Goal: Task Accomplishment & Management: Manage account settings

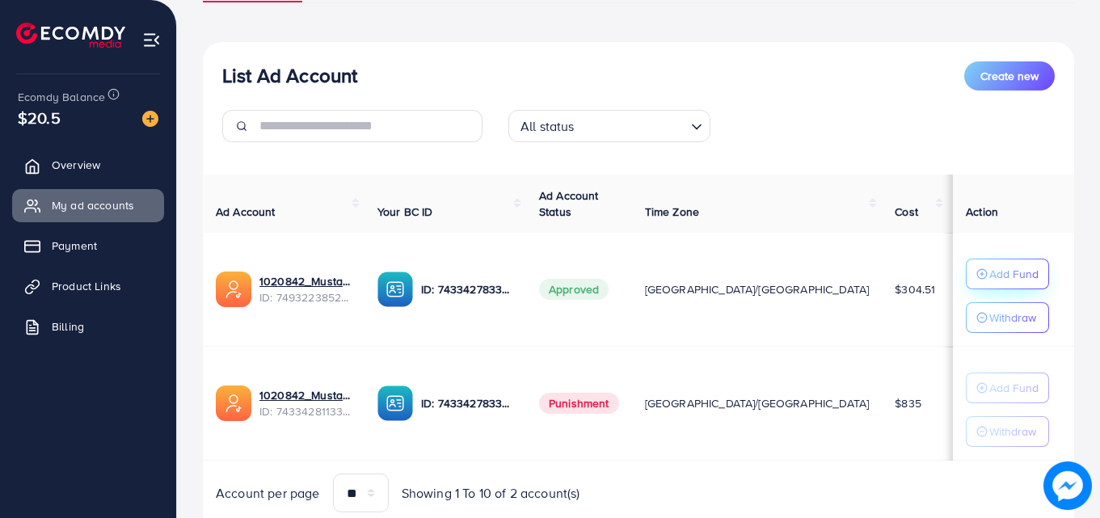
scroll to position [162, 0]
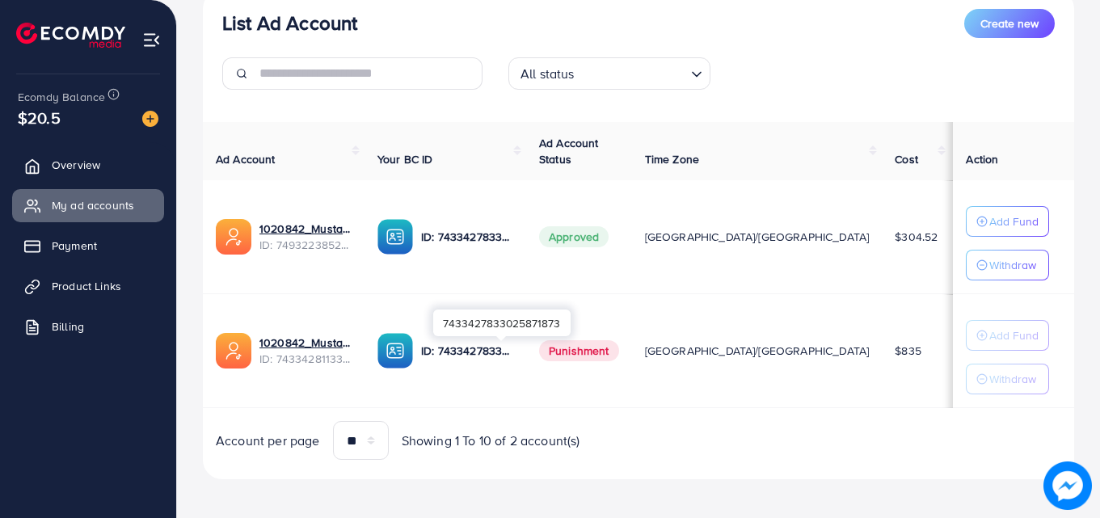
scroll to position [211, 0]
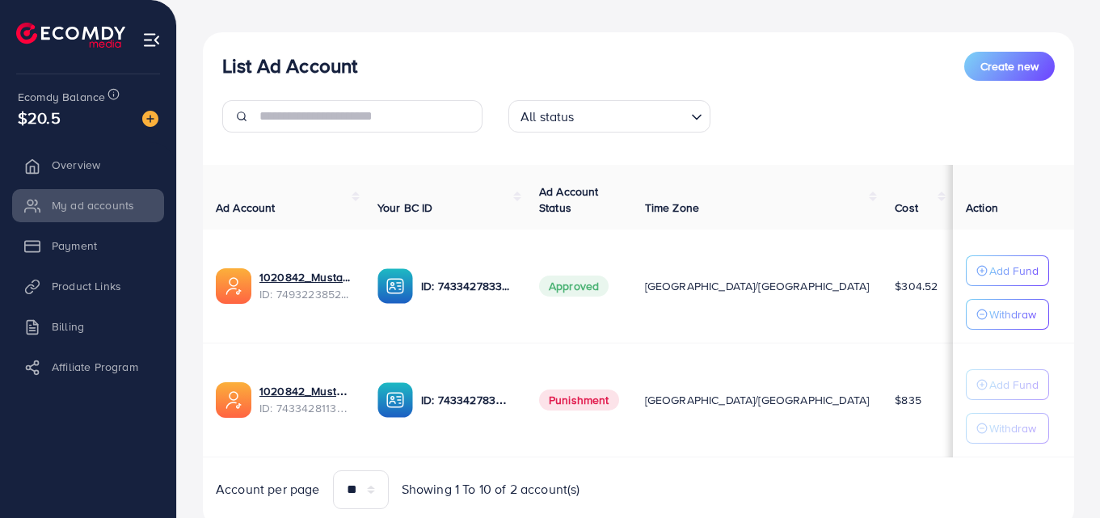
scroll to position [211, 0]
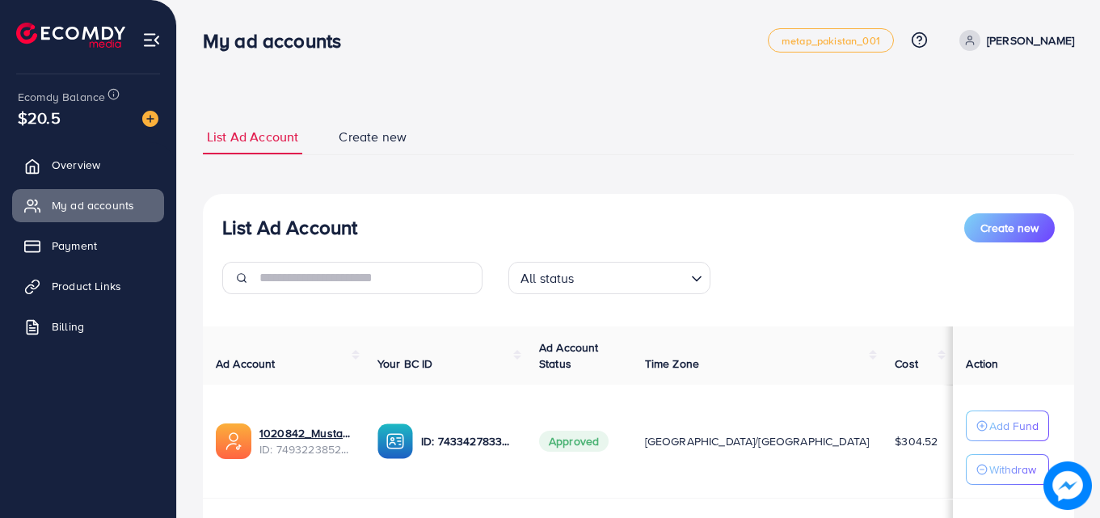
scroll to position [162, 0]
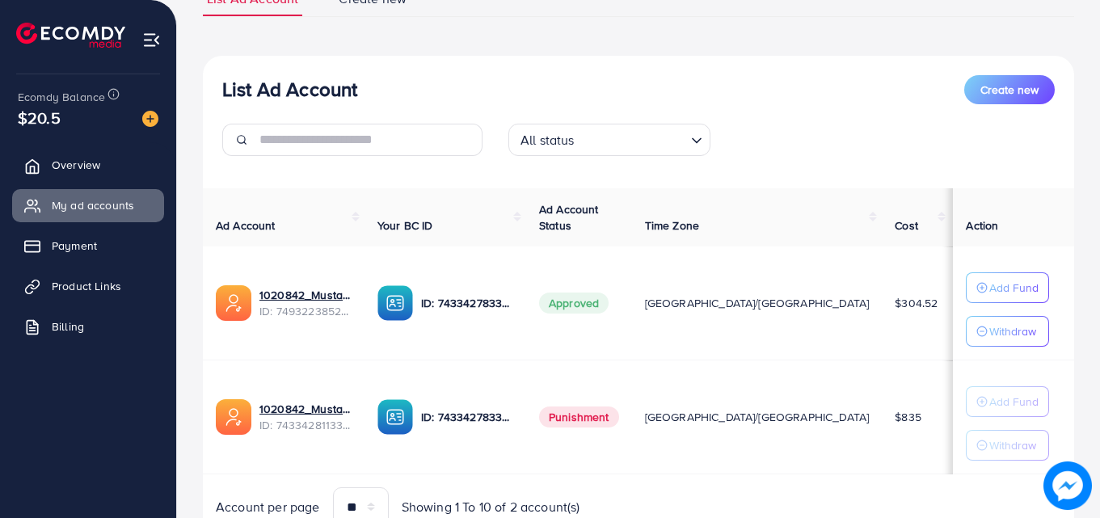
scroll to position [162, 0]
